Goal: Information Seeking & Learning: Find specific page/section

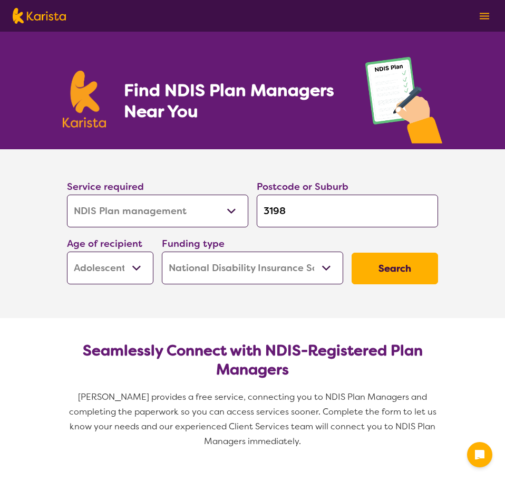
select select "NDIS Plan management"
select select "AS"
select select "NDIS"
select select "NDIS Plan management"
select select "AS"
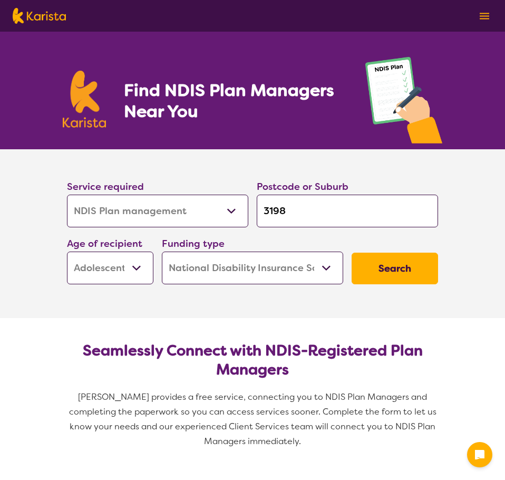
select select "NDIS"
click at [342, 226] on input "3198" at bounding box center [347, 211] width 181 height 33
drag, startPoint x: 0, startPoint y: 0, endPoint x: 126, endPoint y: 193, distance: 230.5
click at [126, 193] on div "Service required Allied Health Assistant Assessment ([MEDICAL_DATA] or [MEDICAL…" at bounding box center [253, 232] width 380 height 114
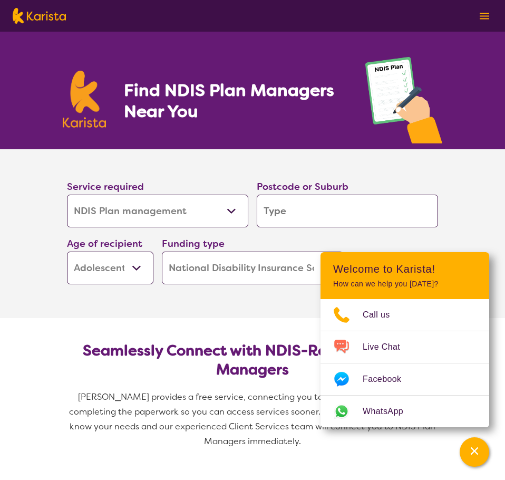
type input "r"
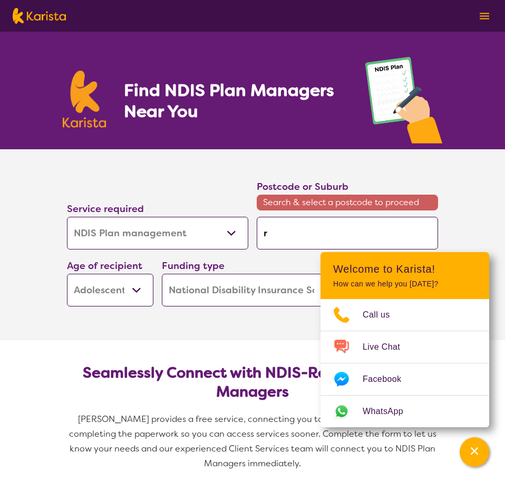
type input "ri"
type input "ric"
type input "rich"
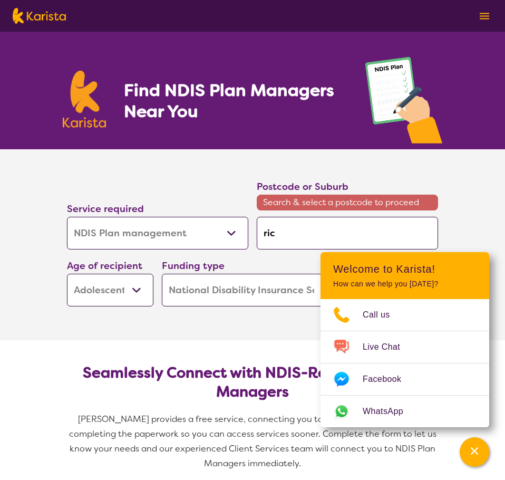
type input "rich"
type input "richm"
type input "richmo"
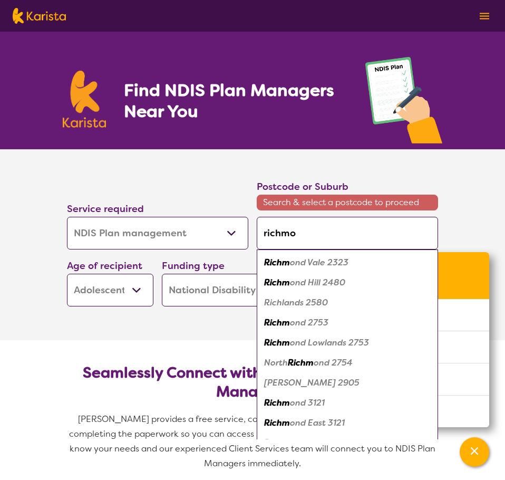
type input "richmon"
type input "[GEOGRAPHIC_DATA]"
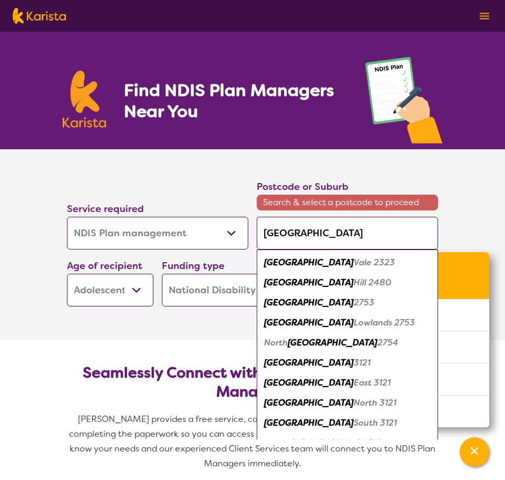
click at [281, 363] on em "[GEOGRAPHIC_DATA]" at bounding box center [309, 362] width 90 height 11
type input "3121"
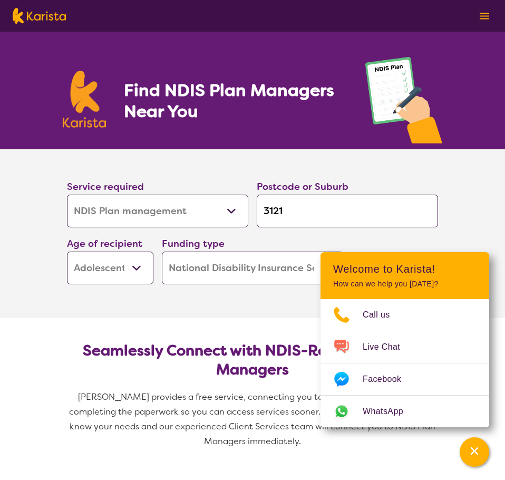
click at [110, 281] on select "Early Childhood - 0 to 9 Child - 10 to 11 Adolescent - 12 to 17 Adult - 18 to 6…" at bounding box center [110, 268] width 86 height 33
select select "AD"
click at [67, 252] on select "Early Childhood - 0 to 9 Child - 10 to 11 Adolescent - 12 to 17 Adult - 18 to 6…" at bounding box center [110, 268] width 86 height 33
select select "AD"
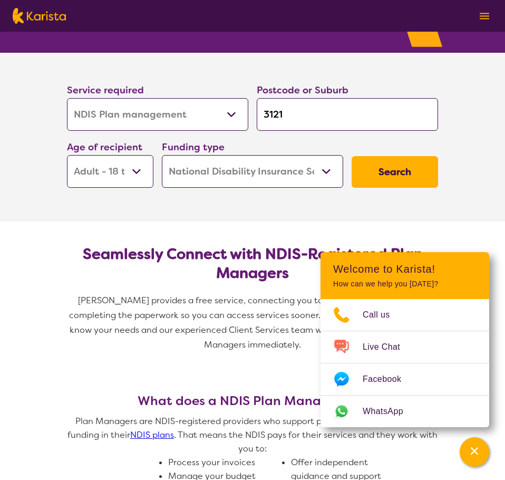
scroll to position [158, 0]
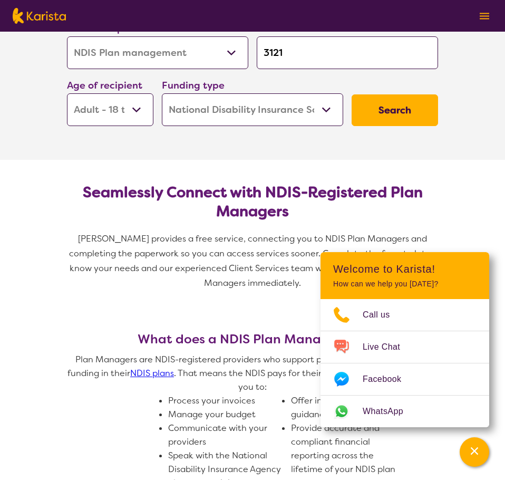
click at [394, 107] on button "Search" at bounding box center [395, 110] width 86 height 32
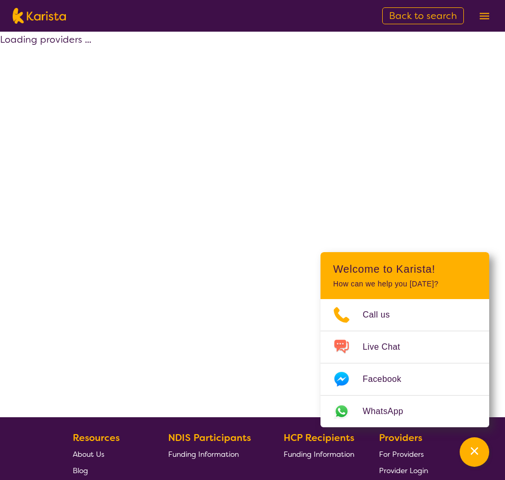
select select "by_score"
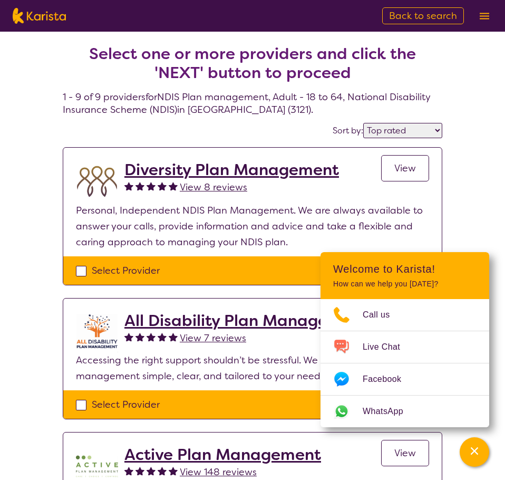
click at [194, 169] on h2 "Diversity Plan Management" at bounding box center [231, 169] width 215 height 19
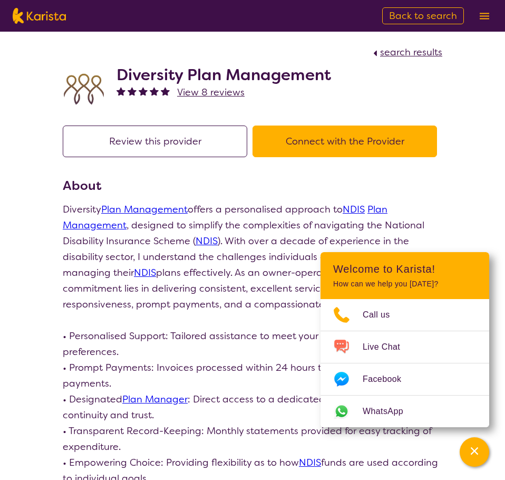
click at [408, 99] on div "Diversity Plan Management View 8 reviews" at bounding box center [253, 86] width 380 height 53
